Goal: Transaction & Acquisition: Obtain resource

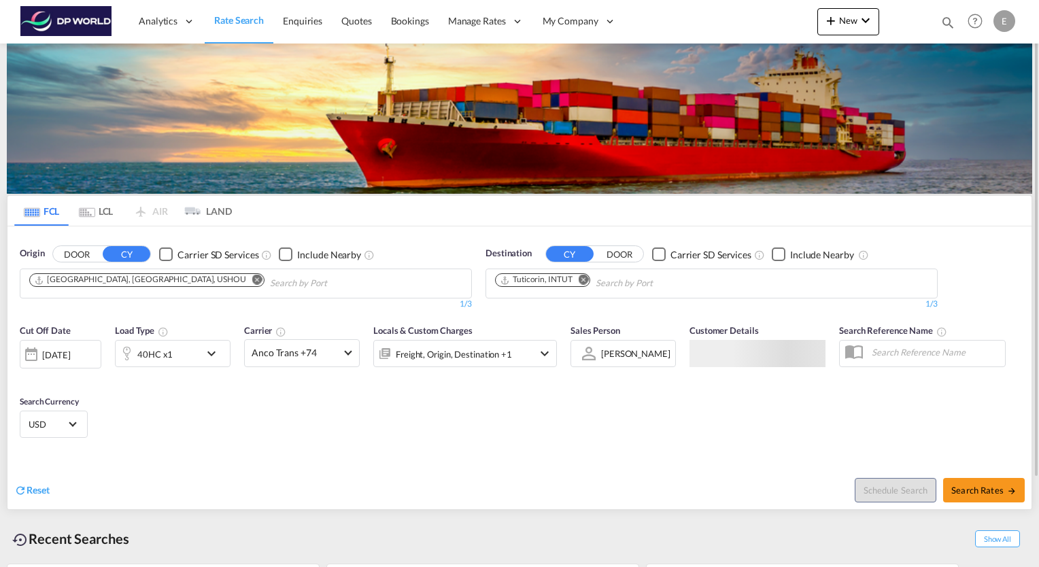
click at [95, 289] on md-chips-wrap "[GEOGRAPHIC_DATA], [GEOGRAPHIC_DATA], USHOU" at bounding box center [215, 281] width 377 height 25
click at [252, 276] on md-icon "Remove" at bounding box center [257, 280] width 10 height 10
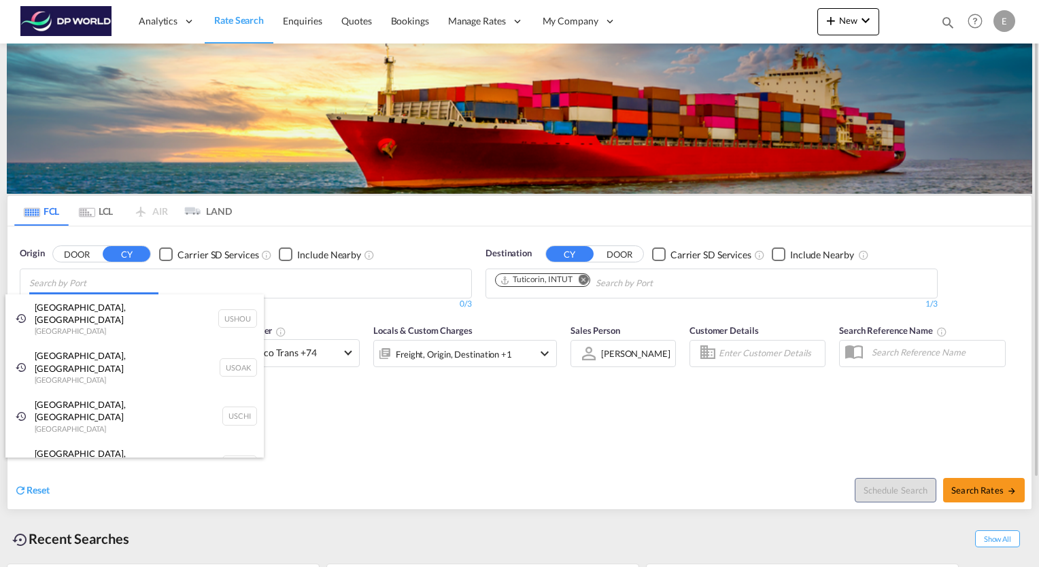
click at [128, 284] on body "Analytics Reports Dashboard Rate Search Enquiries Quotes Bookings" at bounding box center [519, 283] width 1039 height 567
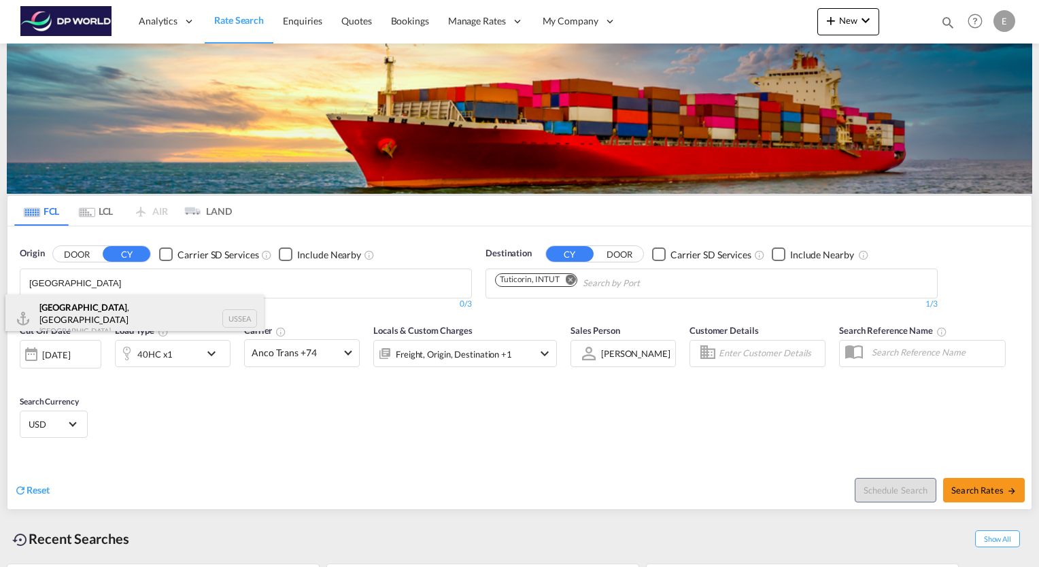
type input "[GEOGRAPHIC_DATA]"
click at [79, 312] on div "[GEOGRAPHIC_DATA] , [GEOGRAPHIC_DATA] [GEOGRAPHIC_DATA] USSEA" at bounding box center [134, 318] width 258 height 49
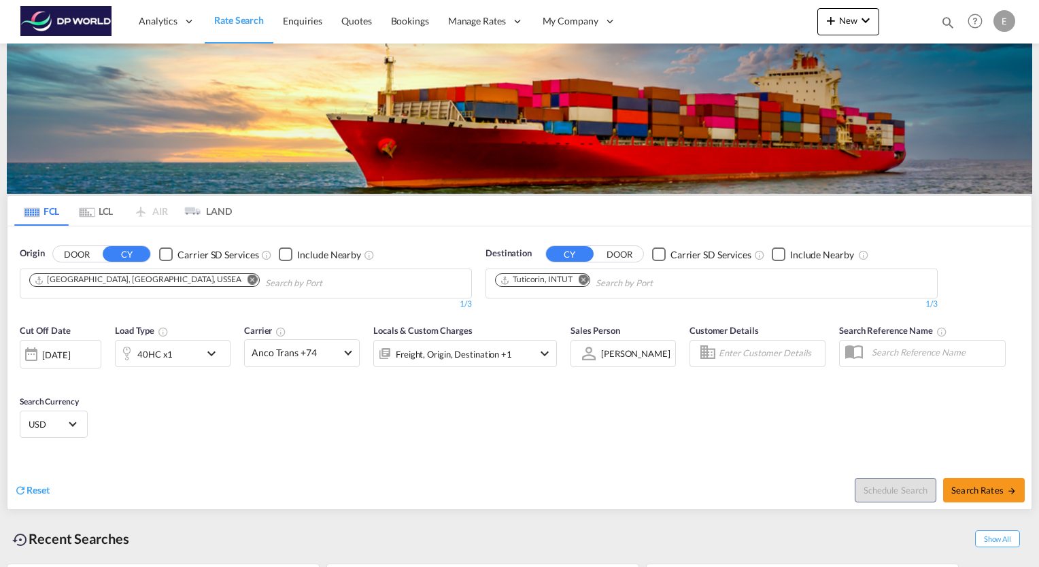
click at [583, 279] on md-icon "Remove" at bounding box center [584, 280] width 10 height 10
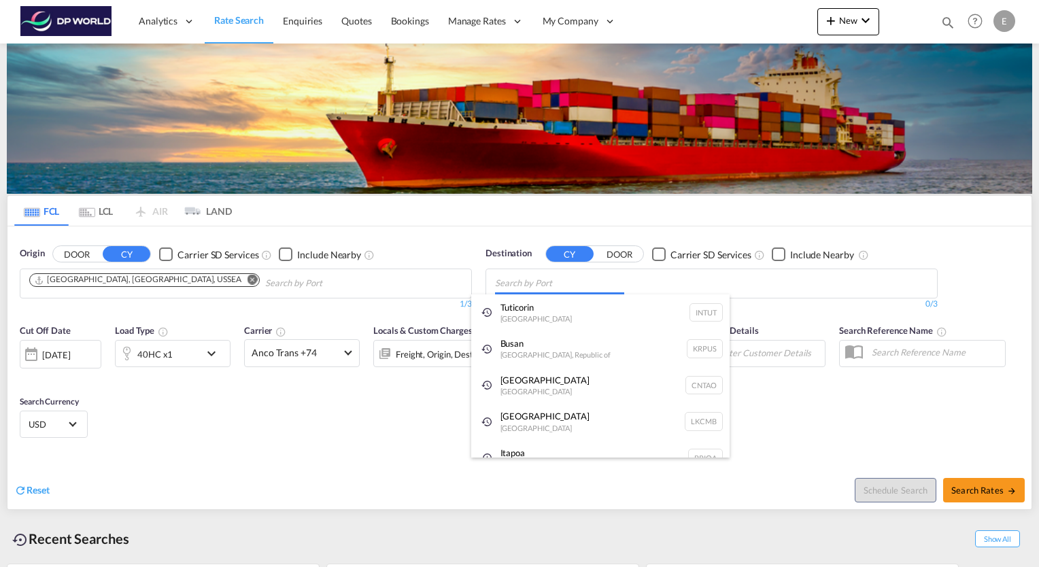
click at [581, 276] on body "Analytics Reports Dashboard Rate Search Enquiries Quotes Bookings" at bounding box center [519, 283] width 1039 height 567
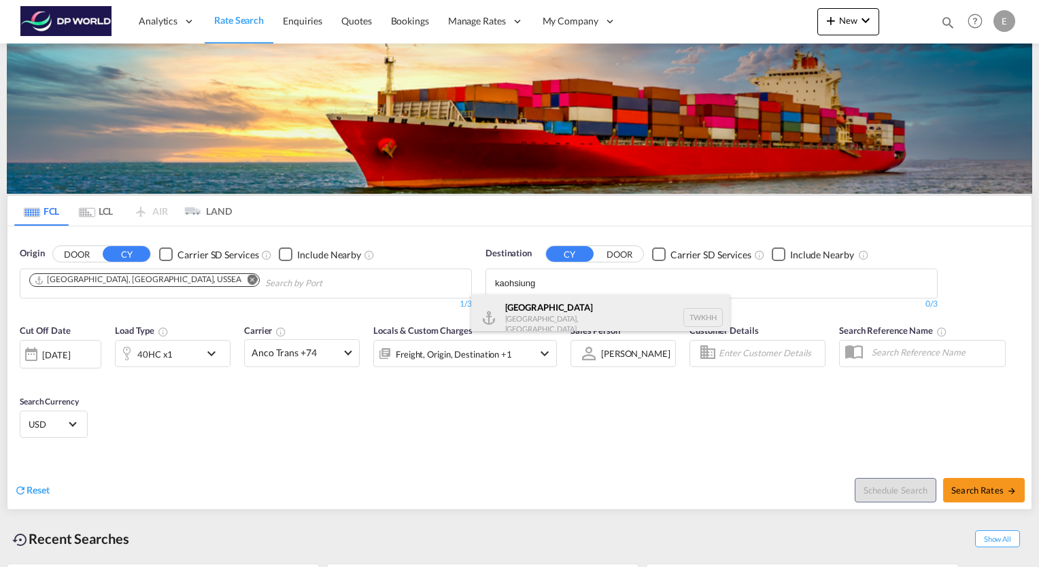
type input "kaohsiung"
click at [541, 311] on div "[GEOGRAPHIC_DATA] [GEOGRAPHIC_DATA], Province of [GEOGRAPHIC_DATA] [GEOGRAPHIC_…" at bounding box center [600, 317] width 258 height 47
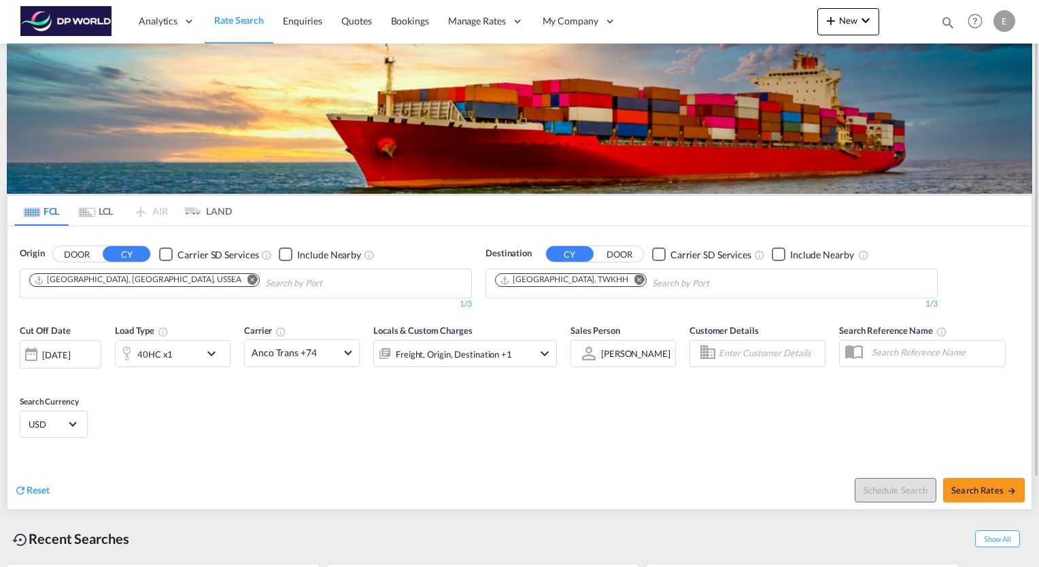
click at [212, 358] on md-icon "icon-chevron-down" at bounding box center [214, 353] width 23 height 16
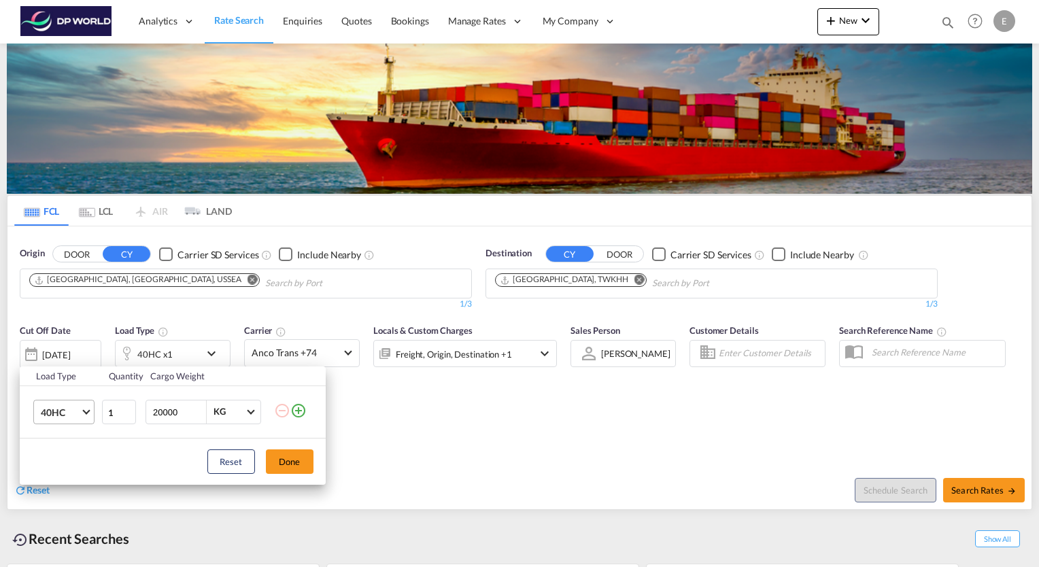
click at [90, 415] on md-select-value "40HC" at bounding box center [66, 411] width 54 height 23
click at [69, 409] on md-option "40HR" at bounding box center [75, 406] width 92 height 33
click at [287, 456] on button "Done" at bounding box center [290, 461] width 48 height 24
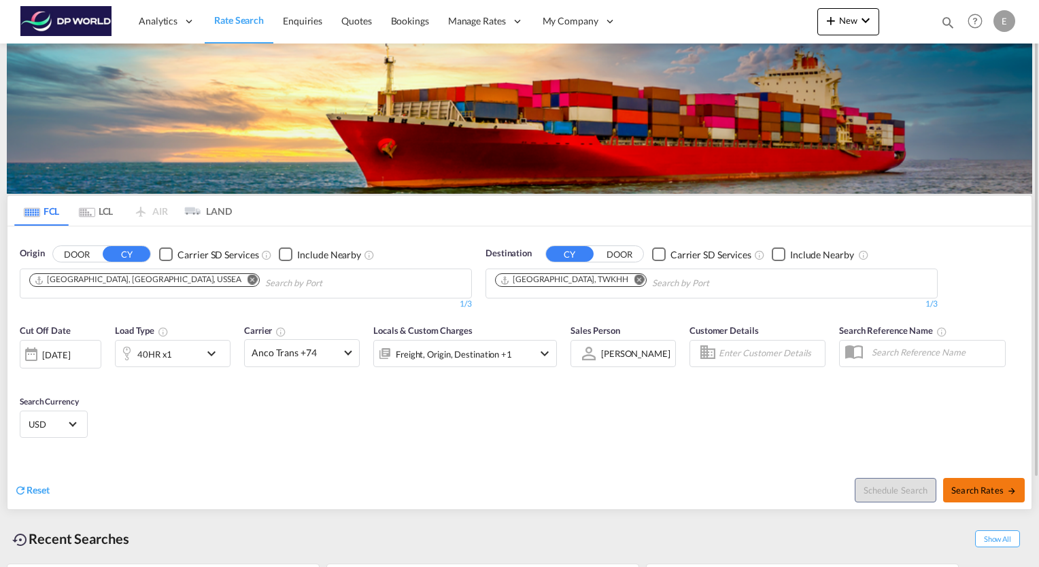
click at [967, 493] on span "Search Rates" at bounding box center [983, 490] width 65 height 11
type input "USSEA to TWKHH / [DATE]"
